Goal: Information Seeking & Learning: Understand process/instructions

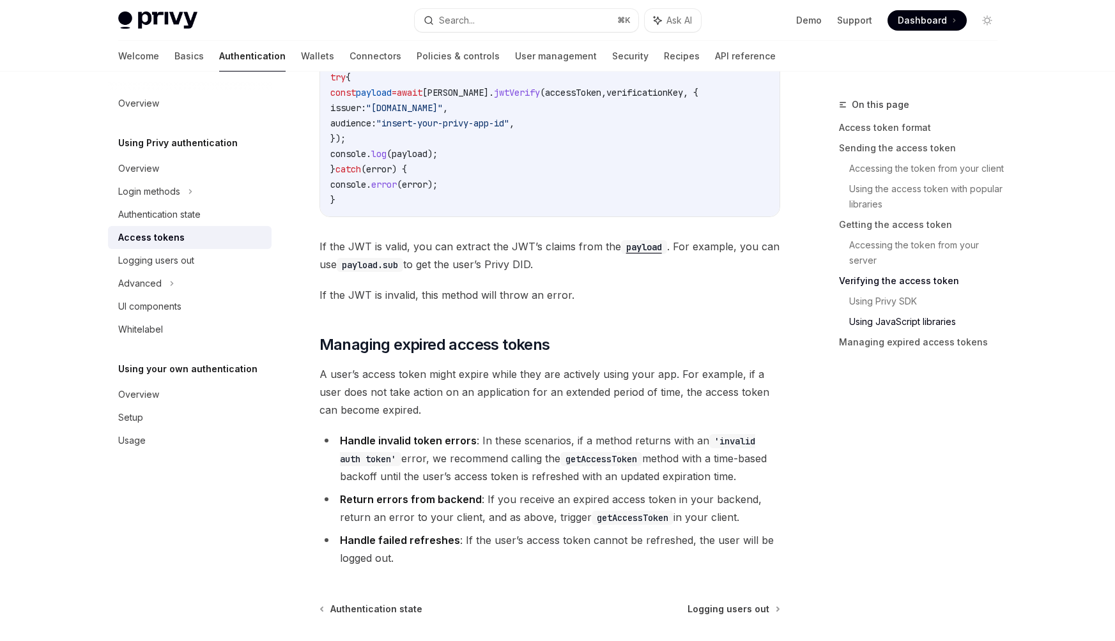
scroll to position [3201, 0]
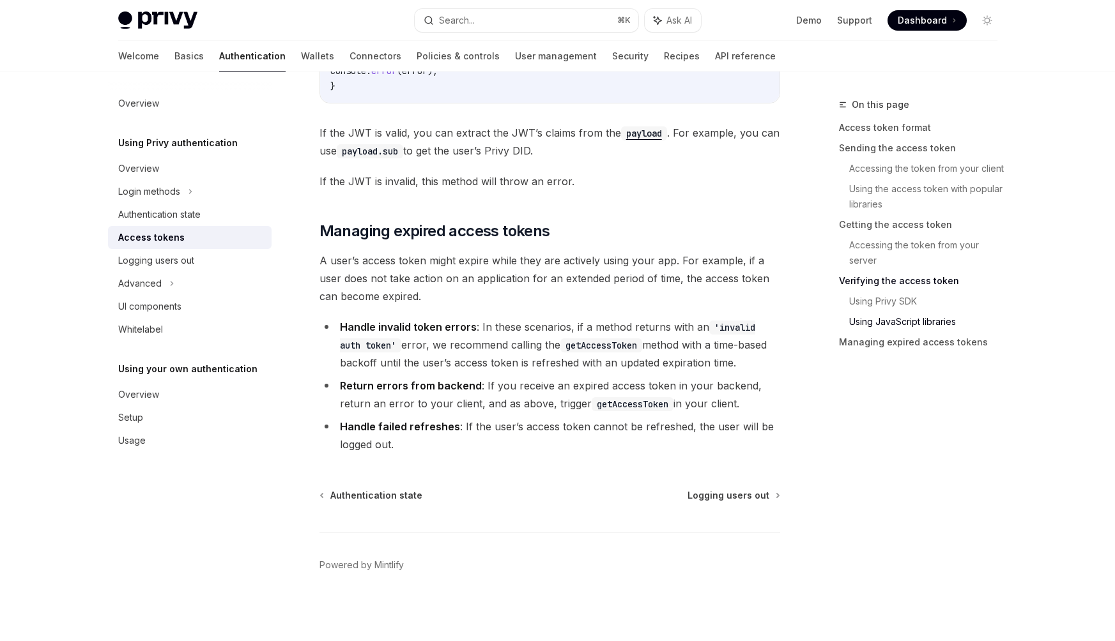
click at [354, 388] on strong "Return errors from backend" at bounding box center [411, 385] width 142 height 13
click at [432, 372] on ul "Handle invalid token errors : In these scenarios, if a method returns with an '…" at bounding box center [549, 385] width 461 height 135
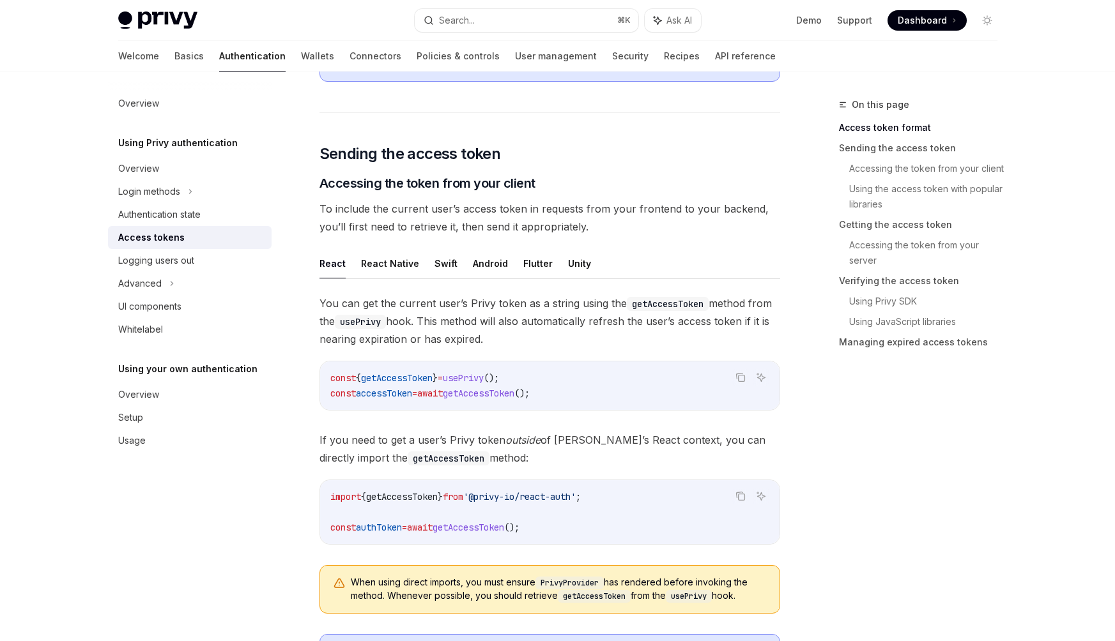
click at [448, 302] on span "You can get the current user’s Privy token as a string using the getAccessToken…" at bounding box center [549, 321] width 461 height 54
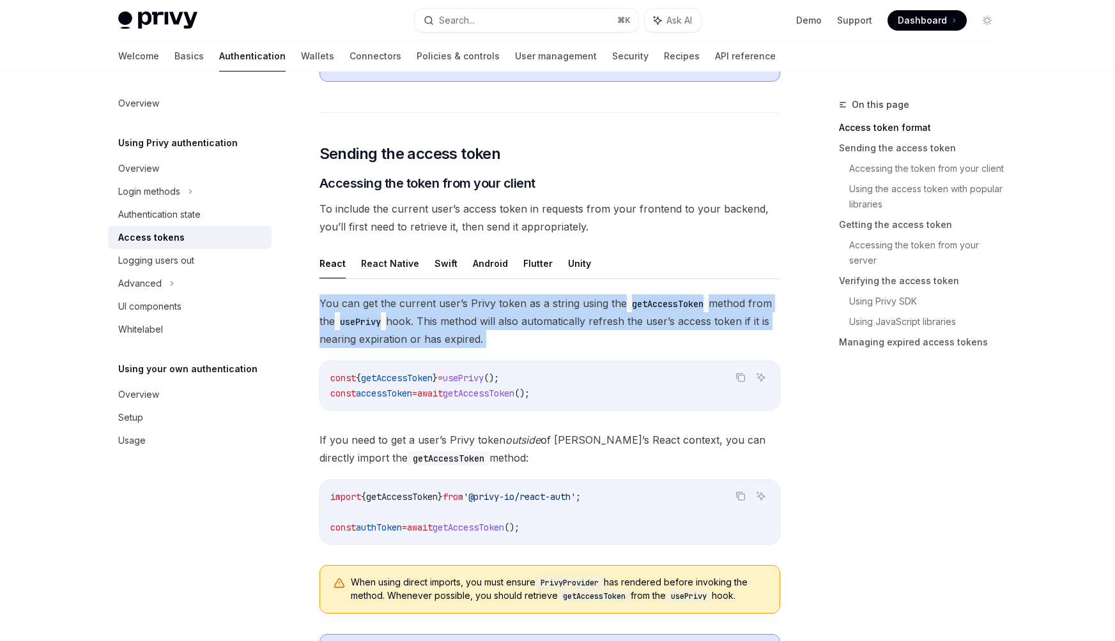
click at [448, 302] on span "You can get the current user’s Privy token as a string using the getAccessToken…" at bounding box center [549, 321] width 461 height 54
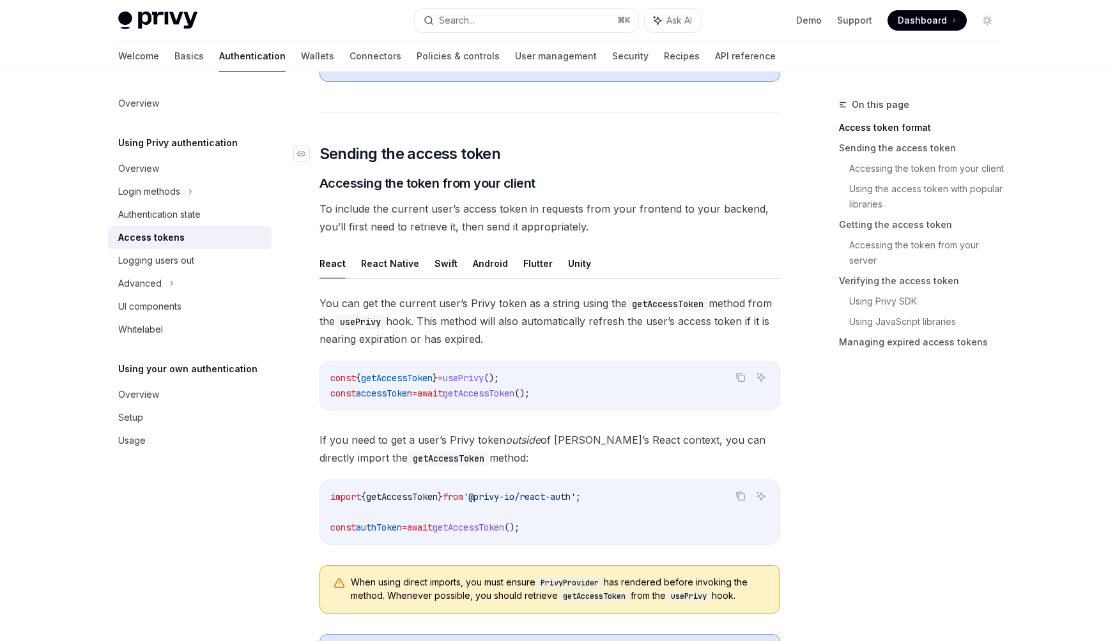
click at [704, 146] on h2 "​ Sending the access token" at bounding box center [549, 154] width 461 height 20
